Goal: Transaction & Acquisition: Obtain resource

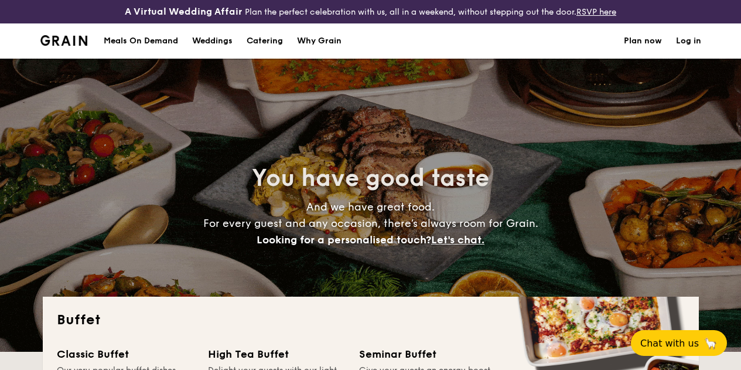
select select
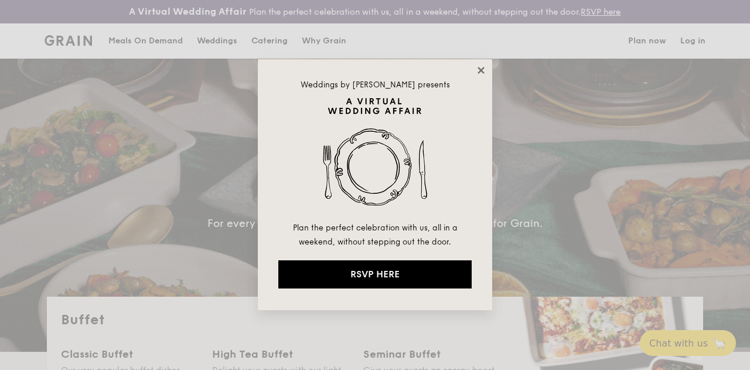
click at [484, 69] on icon at bounding box center [481, 70] width 11 height 11
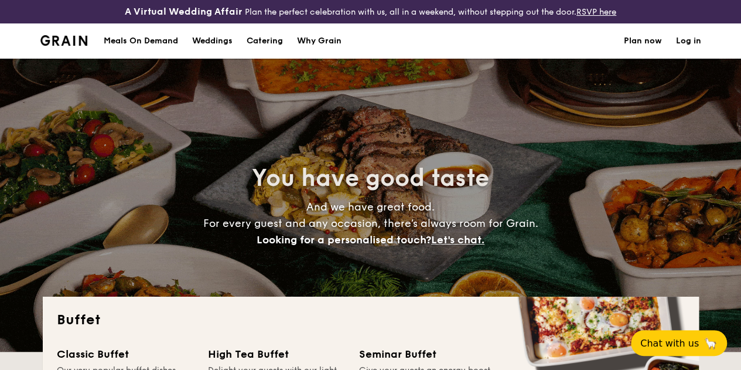
click at [271, 56] on h1 "Catering" at bounding box center [265, 40] width 36 height 35
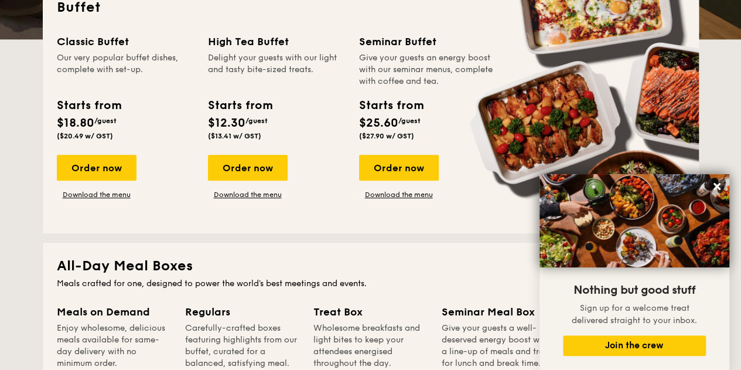
scroll to position [293, 0]
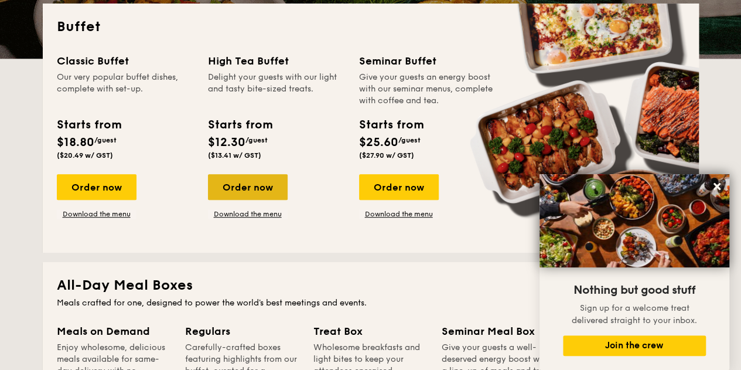
click at [251, 196] on div "Order now" at bounding box center [248, 187] width 80 height 26
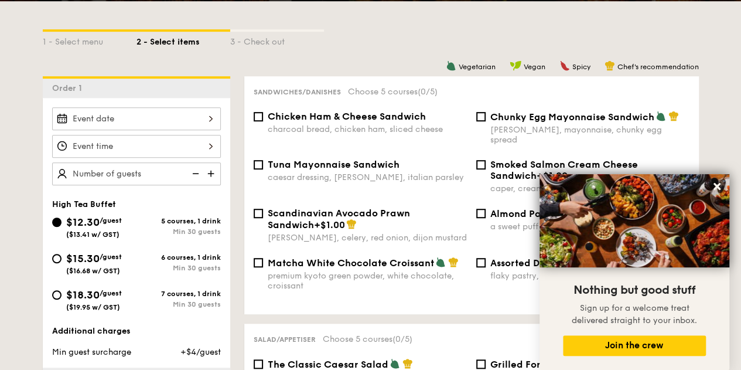
scroll to position [293, 0]
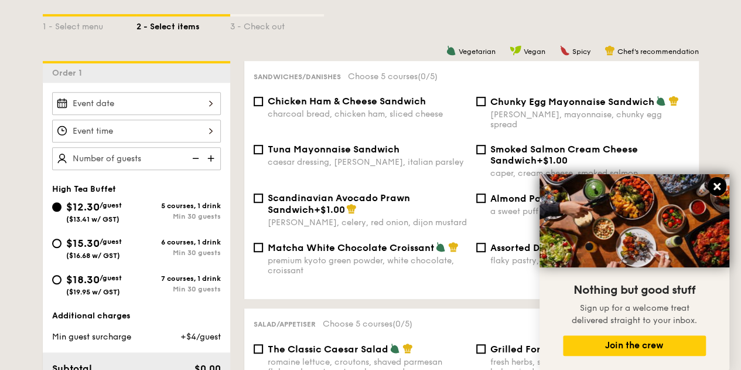
click at [713, 190] on icon at bounding box center [717, 186] width 11 height 11
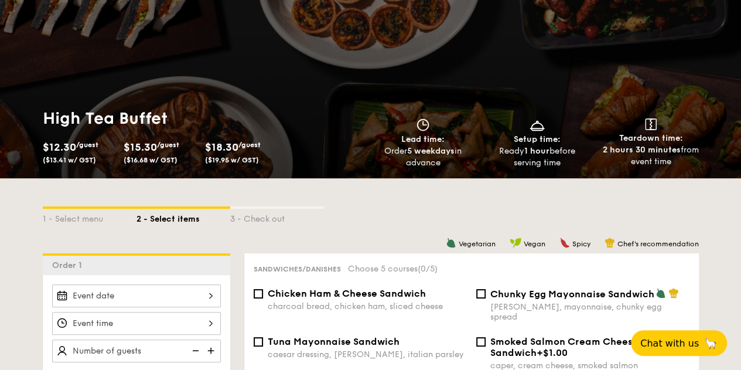
scroll to position [117, 0]
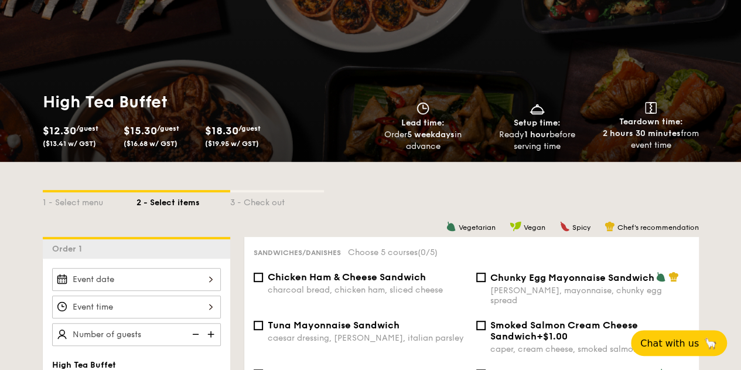
click at [145, 148] on div "$15.30 /guest ($16.68 w/ GST)" at bounding box center [160, 135] width 72 height 26
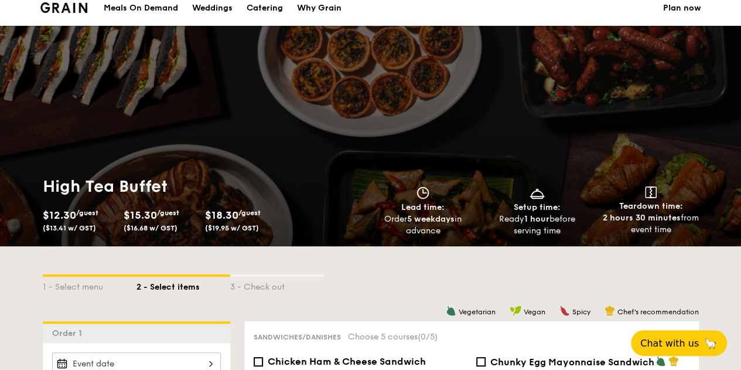
scroll to position [0, 0]
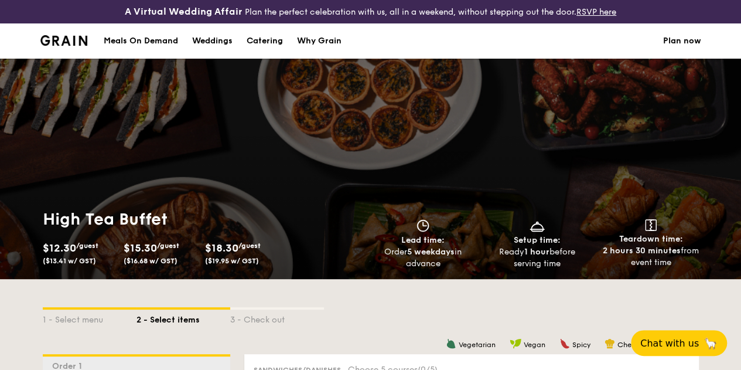
click at [266, 44] on div "Catering" at bounding box center [265, 40] width 36 height 35
select select
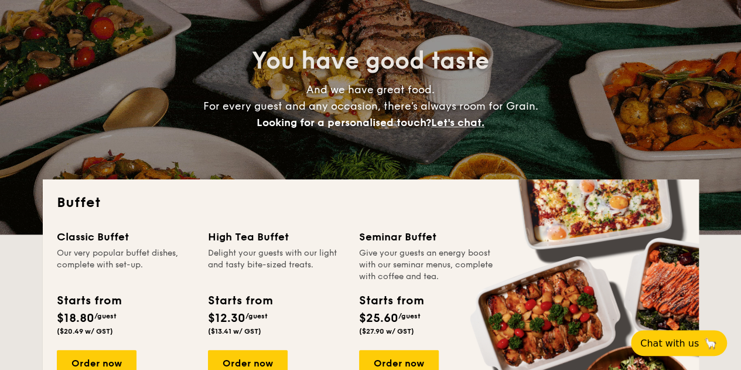
scroll to position [176, 0]
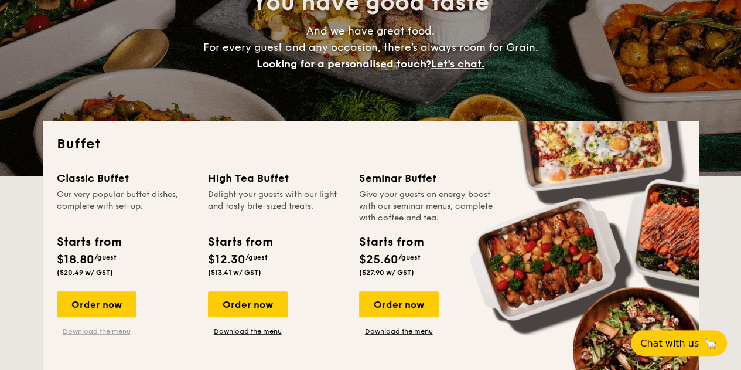
click at [98, 336] on link "Download the menu" at bounding box center [97, 330] width 80 height 9
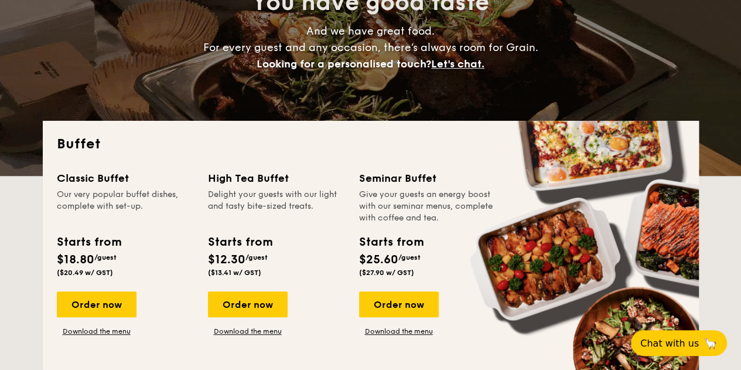
scroll to position [234, 0]
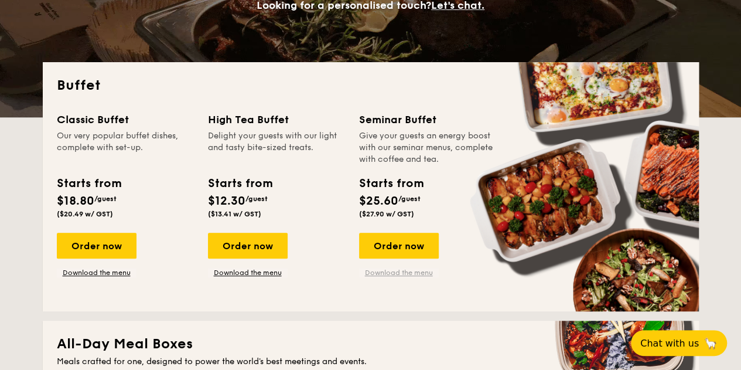
click at [393, 277] on link "Download the menu" at bounding box center [399, 272] width 80 height 9
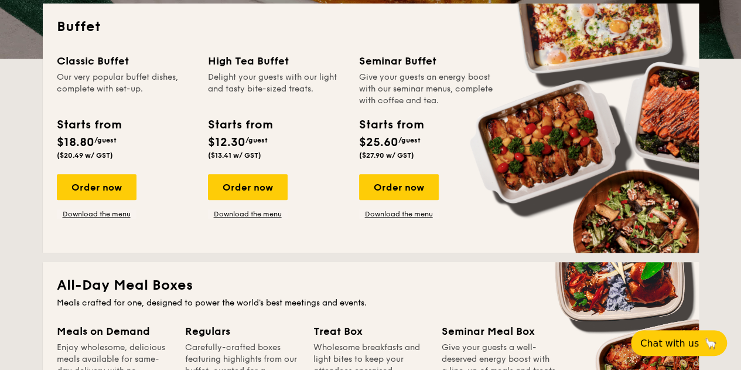
scroll to position [0, 0]
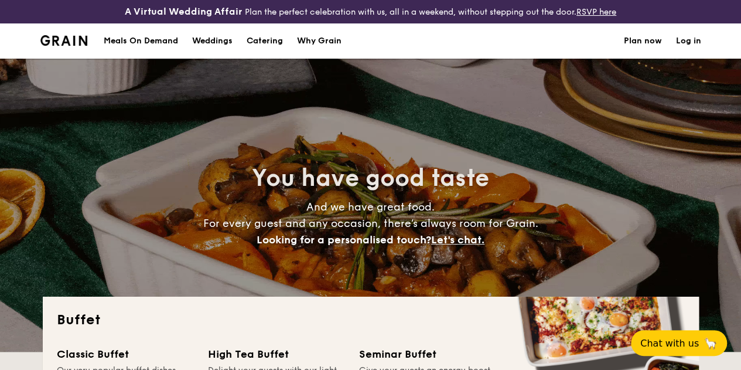
click at [265, 52] on h1 "Catering" at bounding box center [265, 40] width 36 height 35
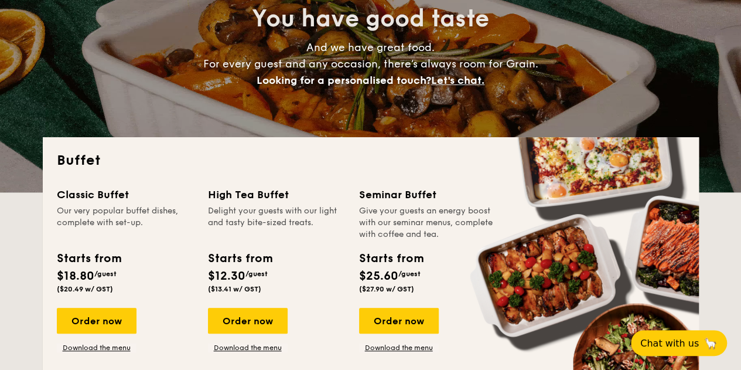
scroll to position [176, 0]
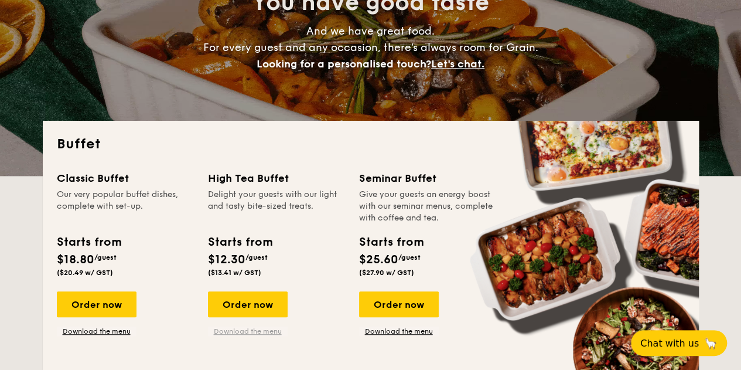
click at [248, 336] on link "Download the menu" at bounding box center [248, 330] width 80 height 9
